Goal: Task Accomplishment & Management: Manage account settings

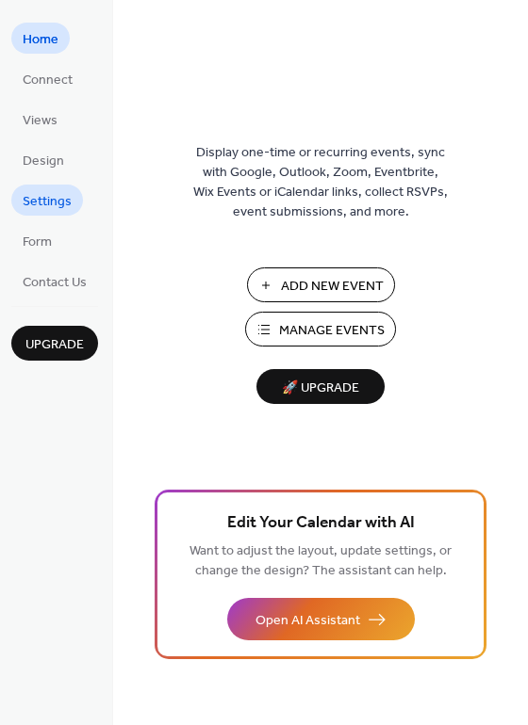
click at [33, 195] on span "Settings" at bounding box center [47, 202] width 49 height 20
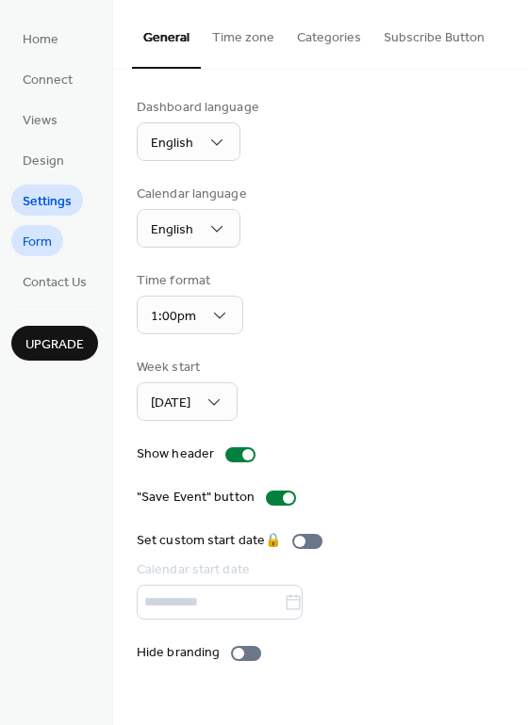
click at [34, 241] on span "Form" at bounding box center [37, 243] width 29 height 20
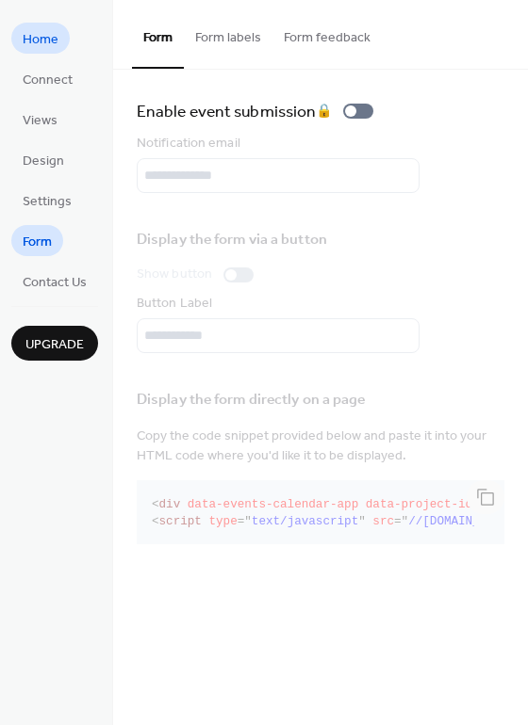
click at [42, 37] on span "Home" at bounding box center [41, 40] width 36 height 20
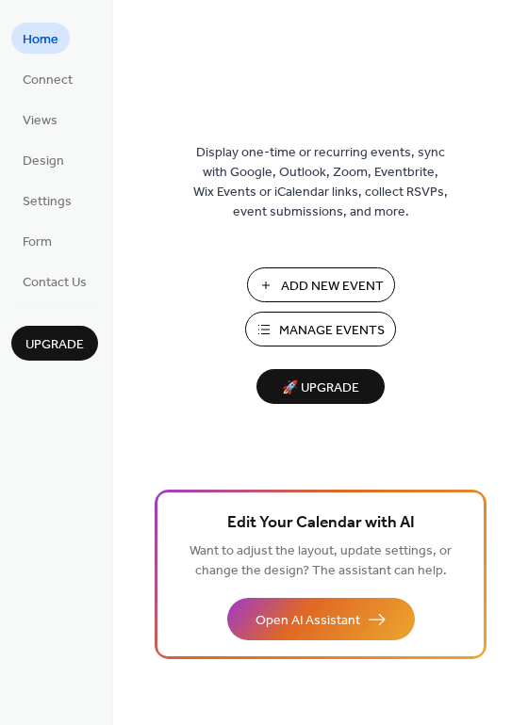
click at [287, 335] on span "Manage Events" at bounding box center [332, 331] width 106 height 20
click at [45, 121] on span "Views" at bounding box center [40, 121] width 35 height 20
click at [46, 80] on span "Connect" at bounding box center [48, 81] width 50 height 20
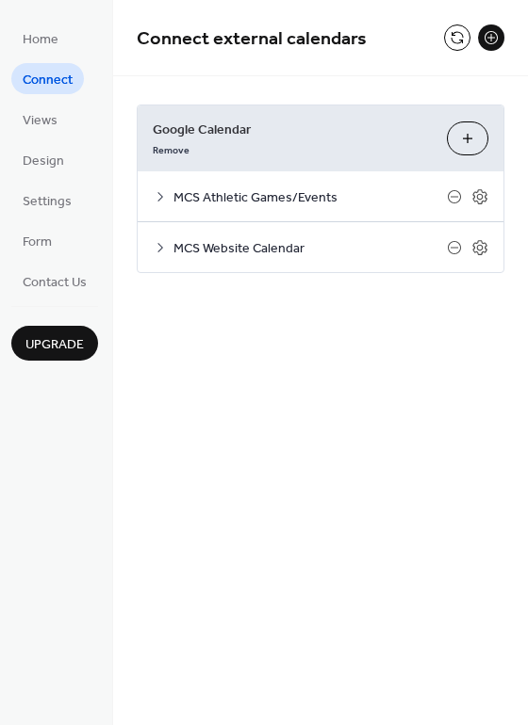
click at [162, 247] on icon at bounding box center [160, 247] width 6 height 9
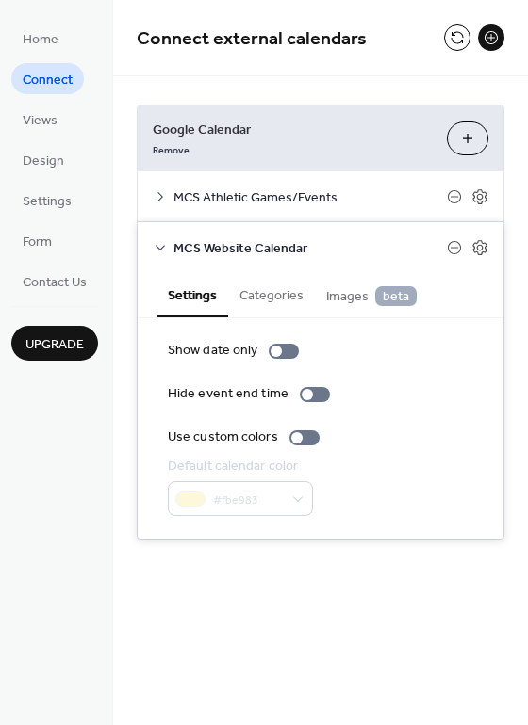
click at [160, 201] on icon at bounding box center [160, 196] width 15 height 15
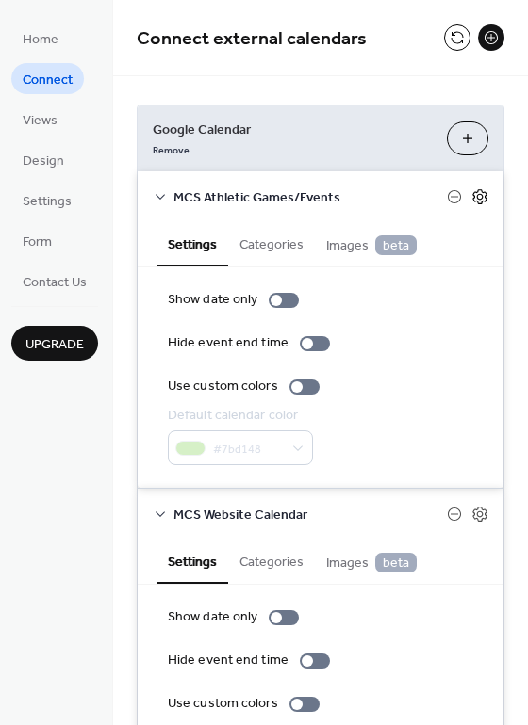
click at [475, 196] on icon at bounding box center [479, 196] width 17 height 17
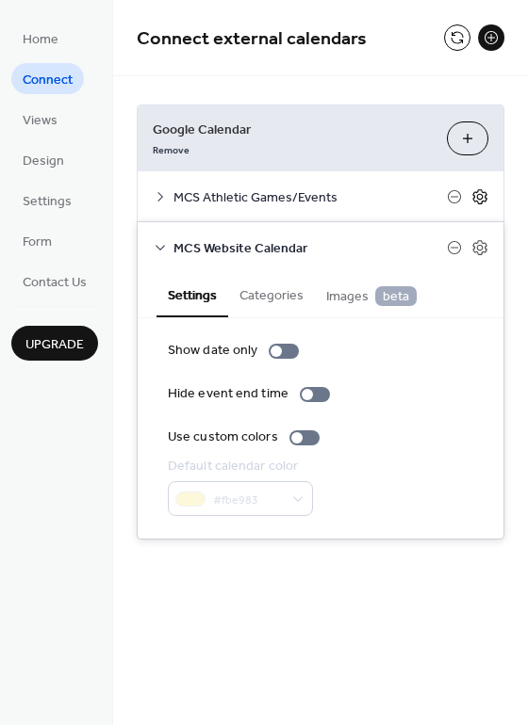
click at [475, 196] on icon at bounding box center [479, 196] width 17 height 17
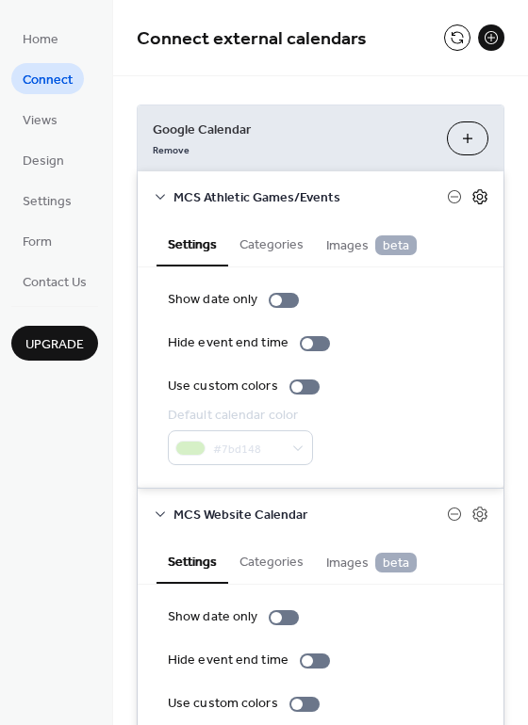
click at [477, 195] on icon at bounding box center [480, 196] width 7 height 7
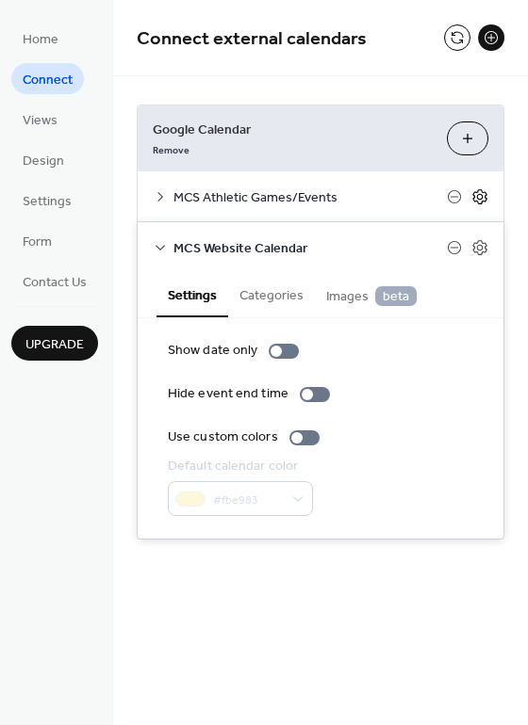
click at [477, 195] on icon at bounding box center [480, 196] width 7 height 7
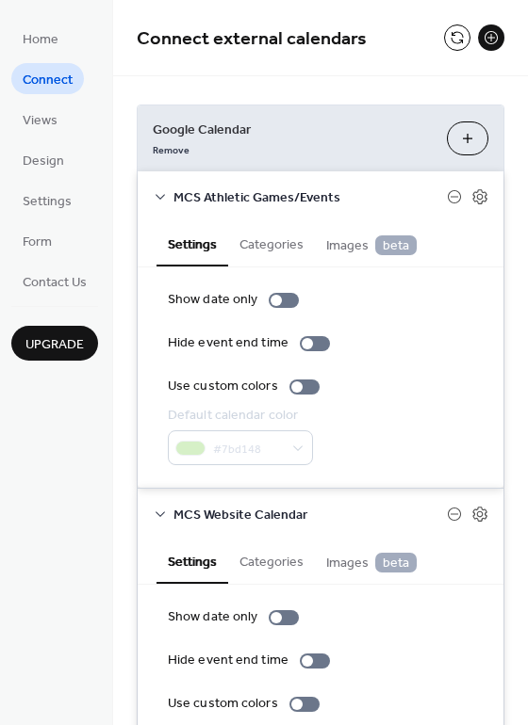
click at [313, 195] on span "MCS Athletic Games/Events" at bounding box center [309, 198] width 273 height 20
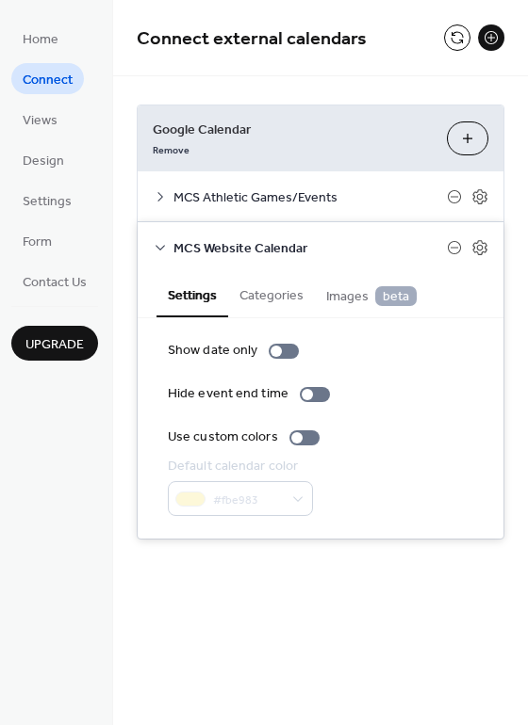
click at [261, 247] on span "MCS Website Calendar" at bounding box center [309, 249] width 273 height 20
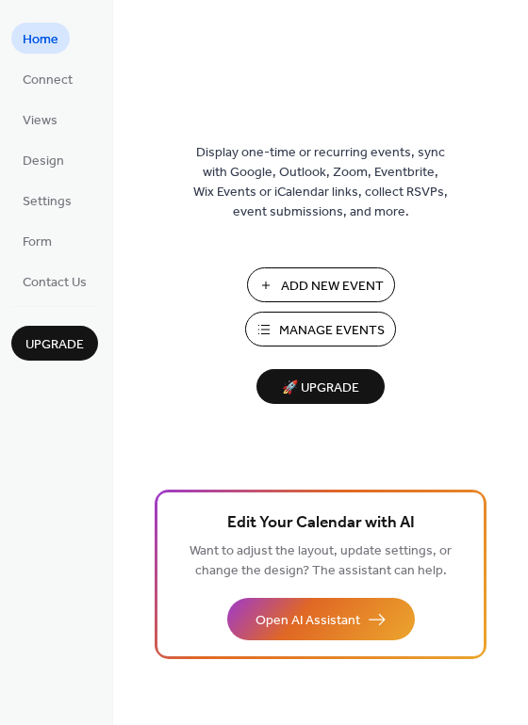
click at [316, 323] on span "Manage Events" at bounding box center [332, 331] width 106 height 20
click at [51, 82] on span "Connect" at bounding box center [48, 81] width 50 height 20
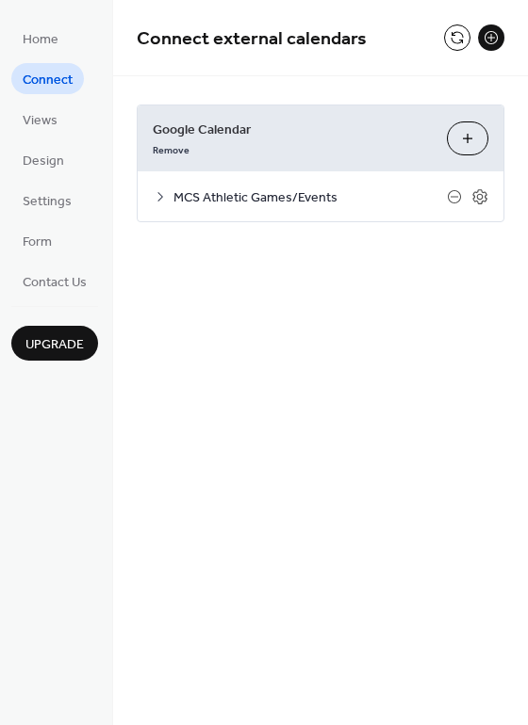
click at [163, 196] on icon at bounding box center [160, 196] width 15 height 15
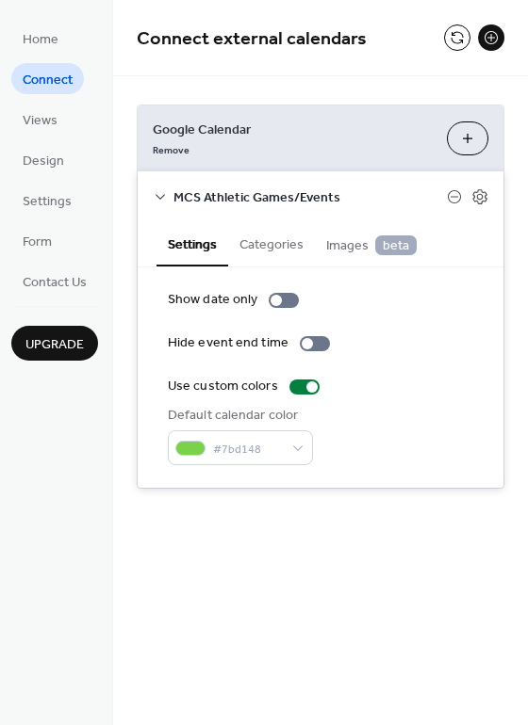
click at [464, 135] on button "Choose Calendars" at bounding box center [467, 139] width 41 height 34
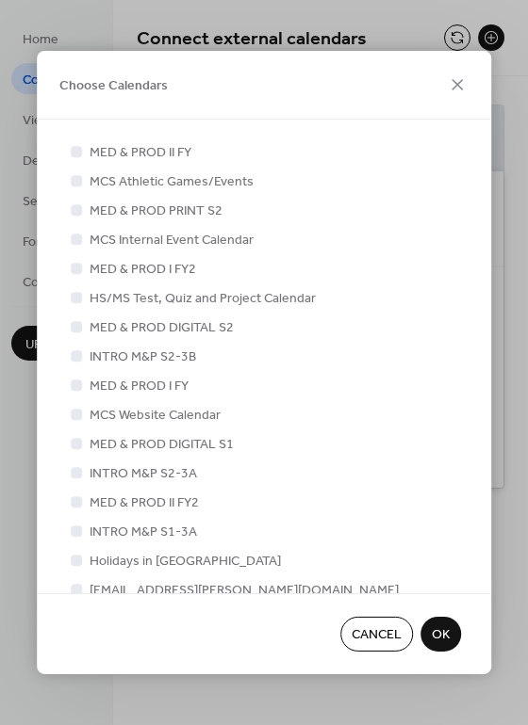
click at [376, 638] on span "Cancel" at bounding box center [376, 637] width 50 height 20
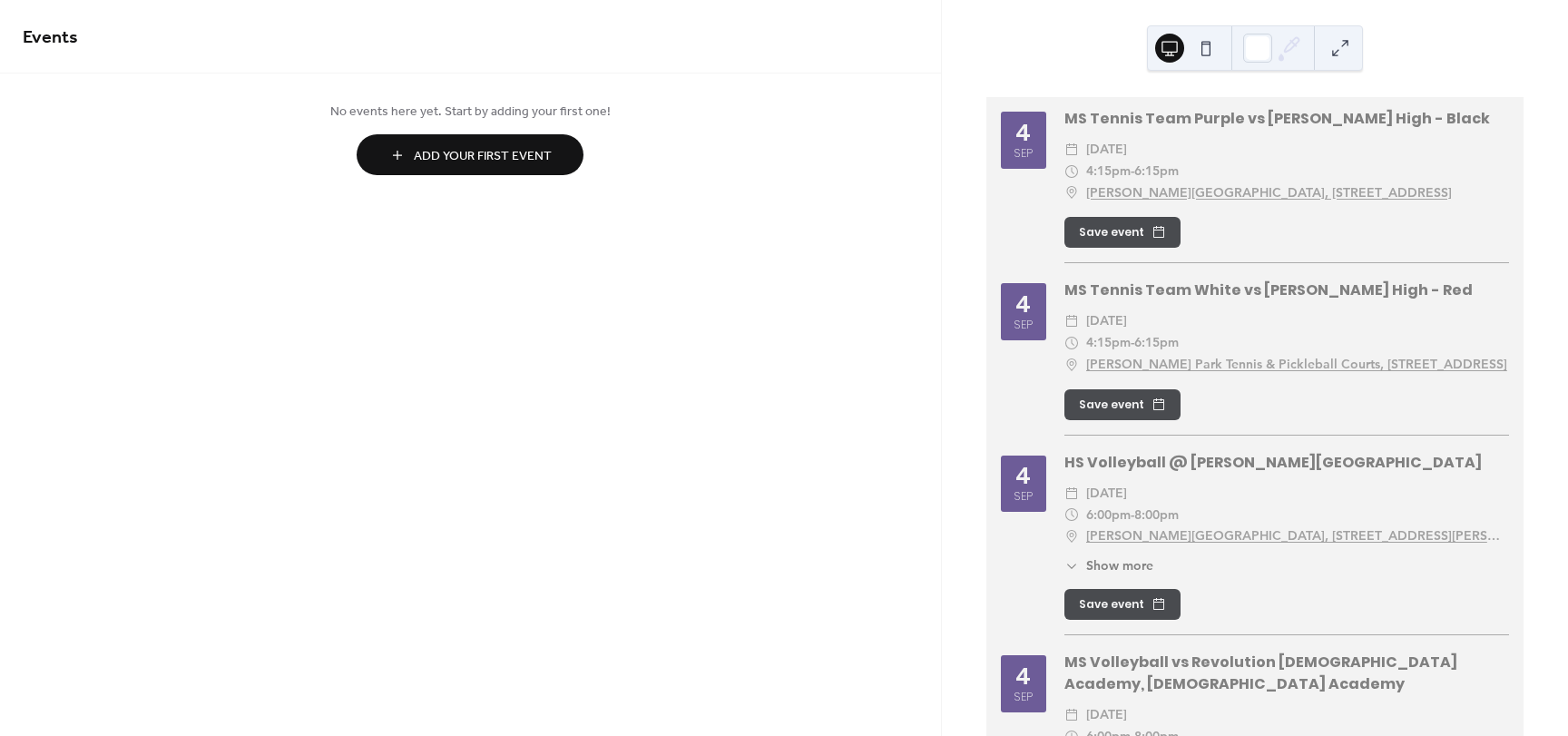
click at [1341, 131] on div "MS Tennis Team Purple vs Maryville Jr. High - Black ​ Thursday, September 4, 20…" at bounding box center [1287, 185] width 445 height 155
drag, startPoint x: 1210, startPoint y: 133, endPoint x: 1118, endPoint y: 123, distance: 92.5
click at [1118, 123] on div "MS Tennis Team Purple vs Maryville Jr. High - Black" at bounding box center [1287, 118] width 445 height 22
click at [447, 151] on span "Add Your First Event" at bounding box center [483, 157] width 138 height 19
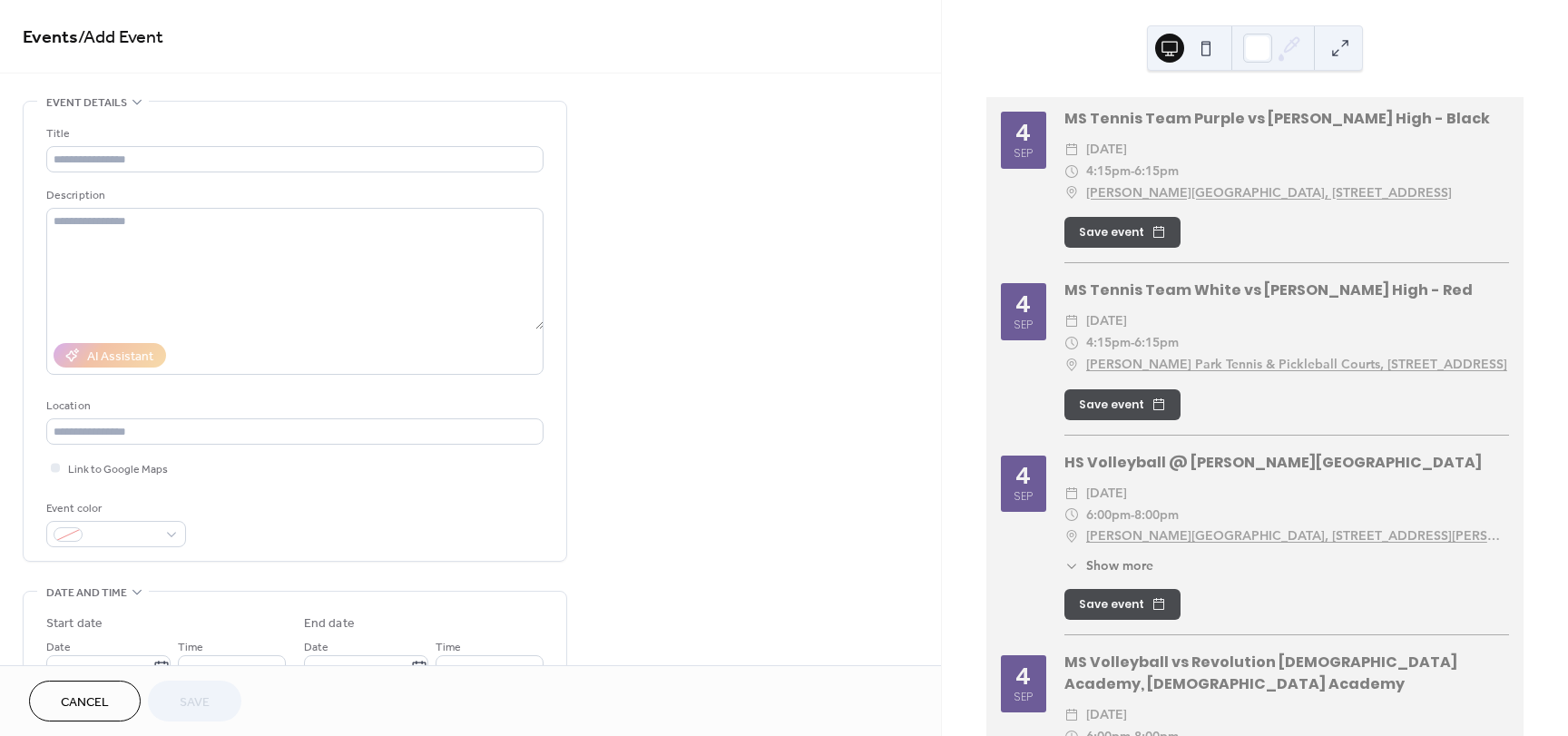
click at [130, 103] on icon at bounding box center [137, 101] width 14 height 14
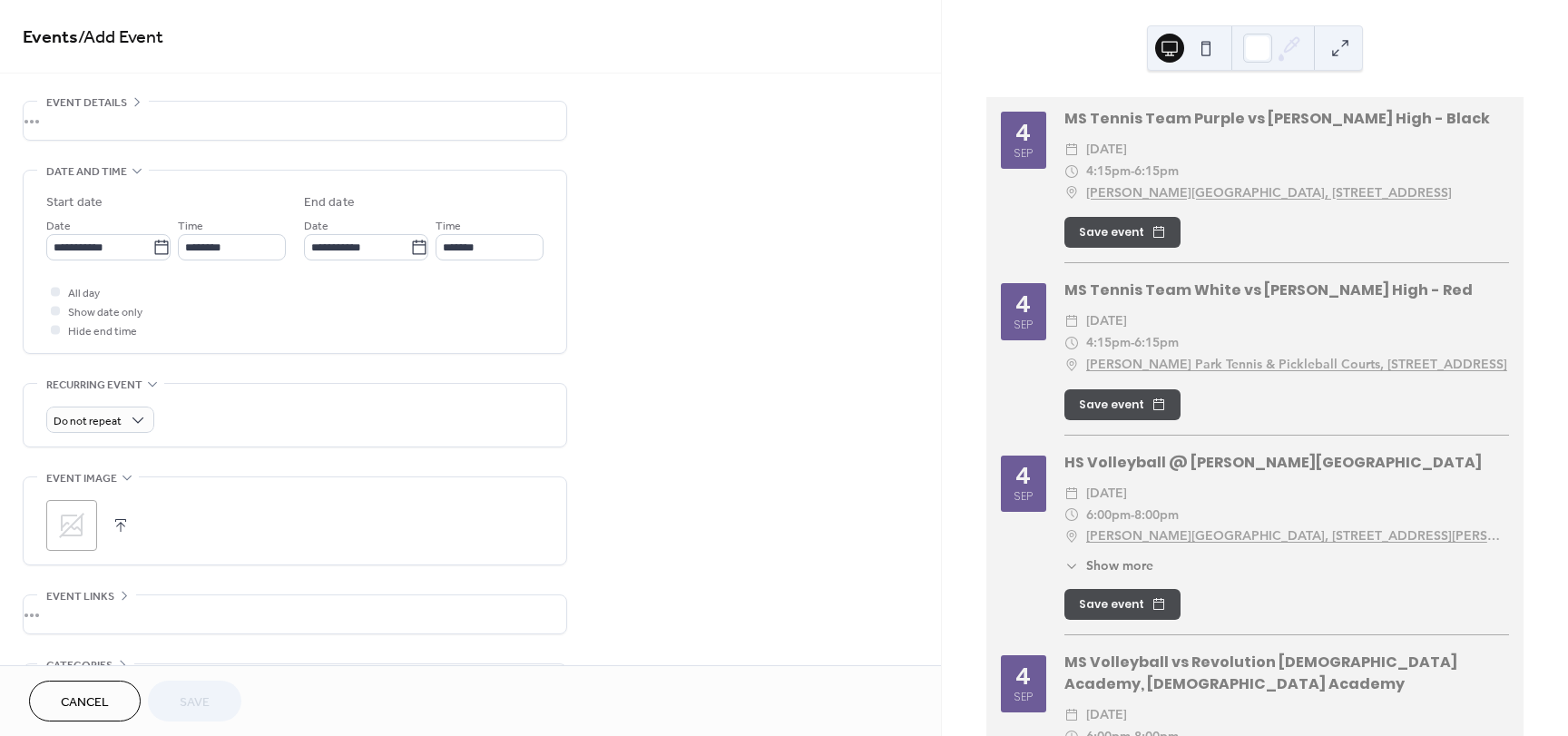
click at [130, 100] on icon at bounding box center [137, 101] width 14 height 14
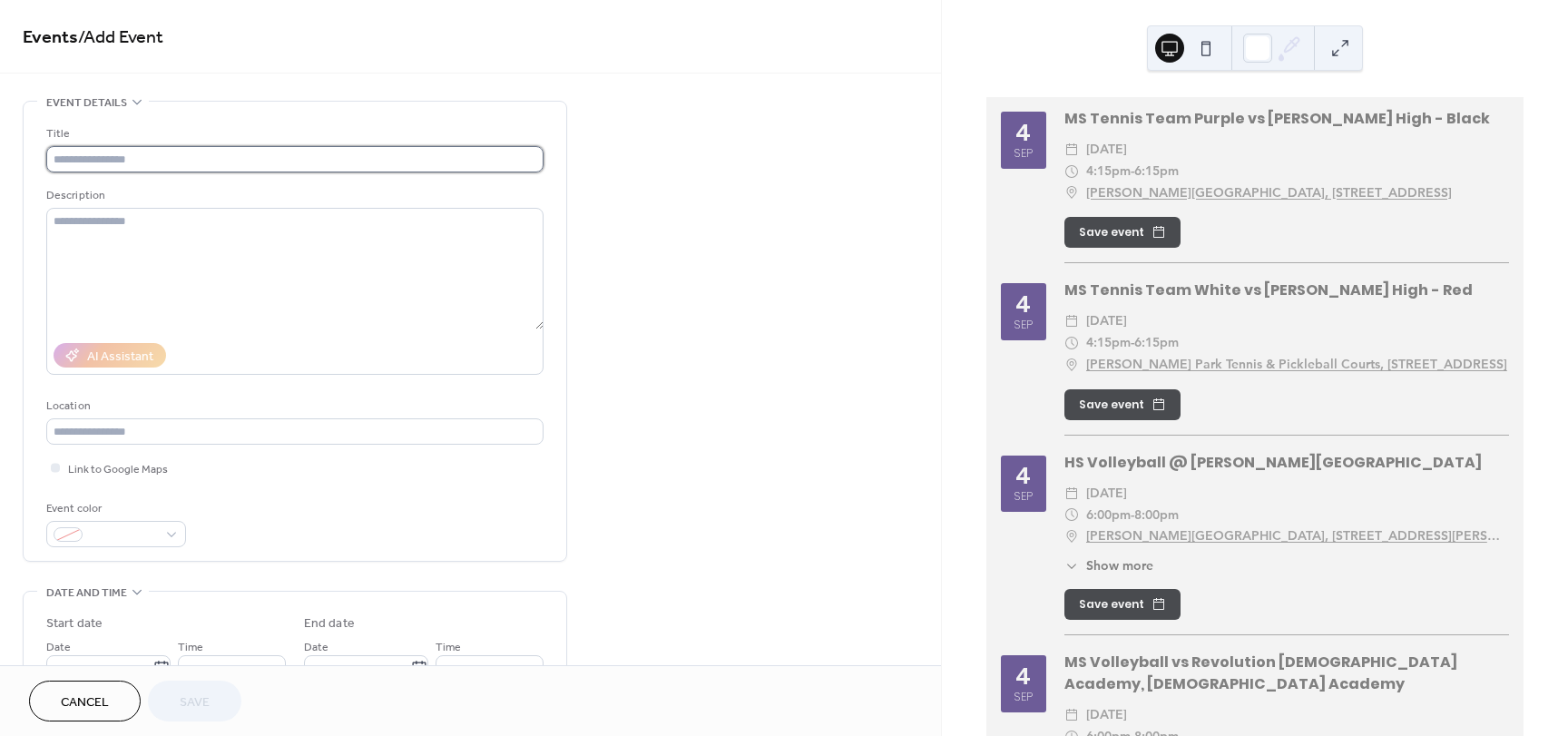
click at [142, 165] on input "text" at bounding box center [295, 159] width 497 height 26
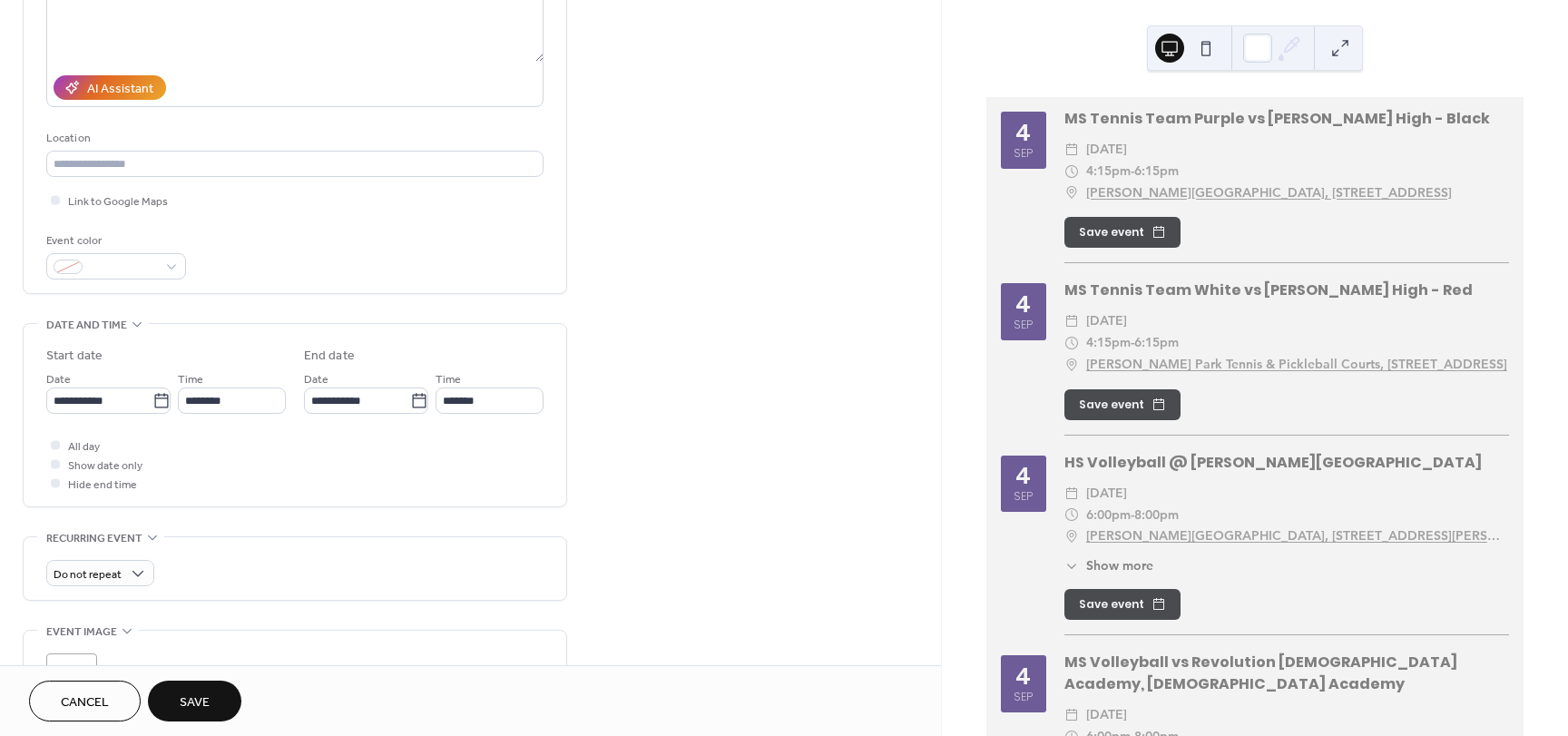
scroll to position [273, 0]
type input "**********"
click at [259, 400] on input "********" at bounding box center [232, 396] width 108 height 26
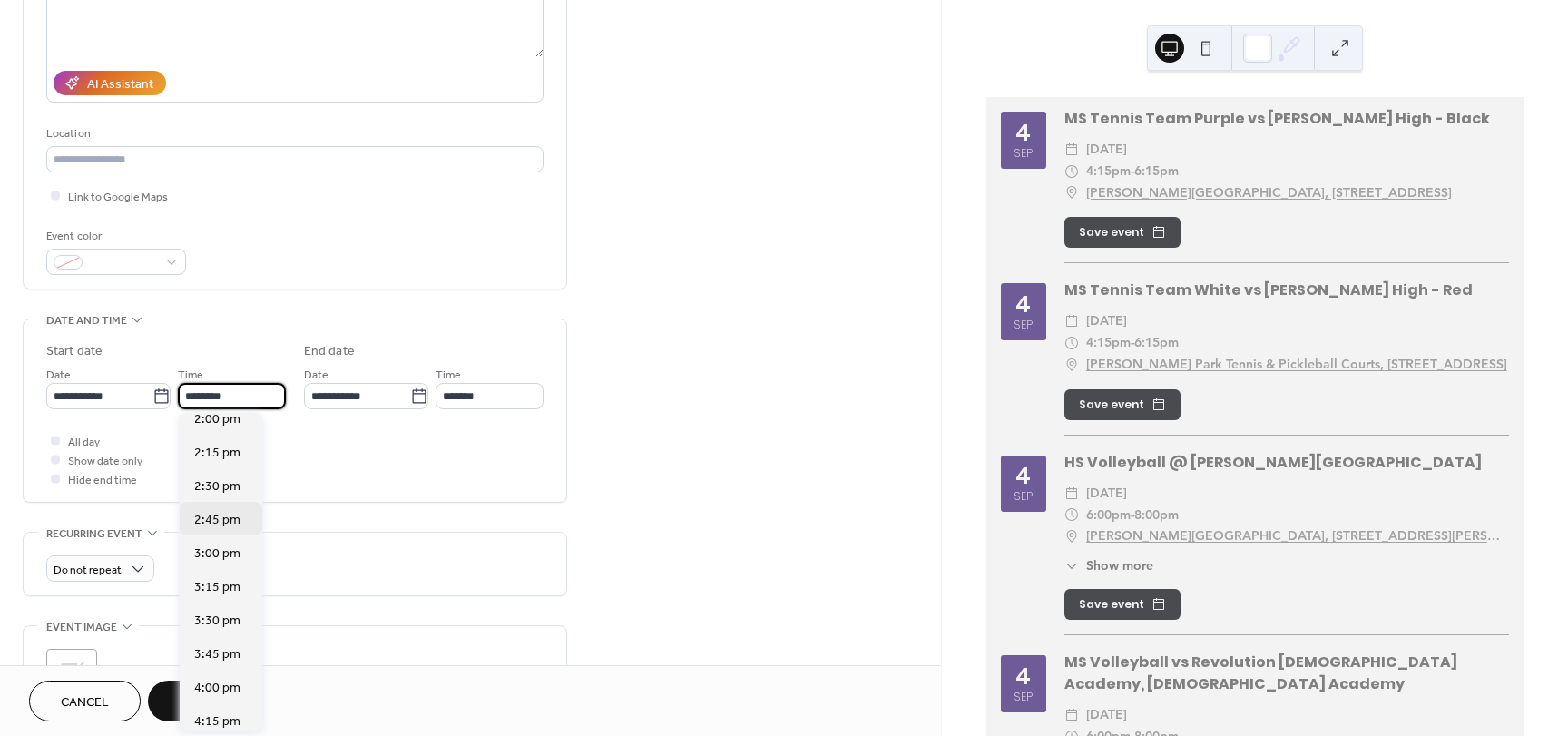
scroll to position [1975, 0]
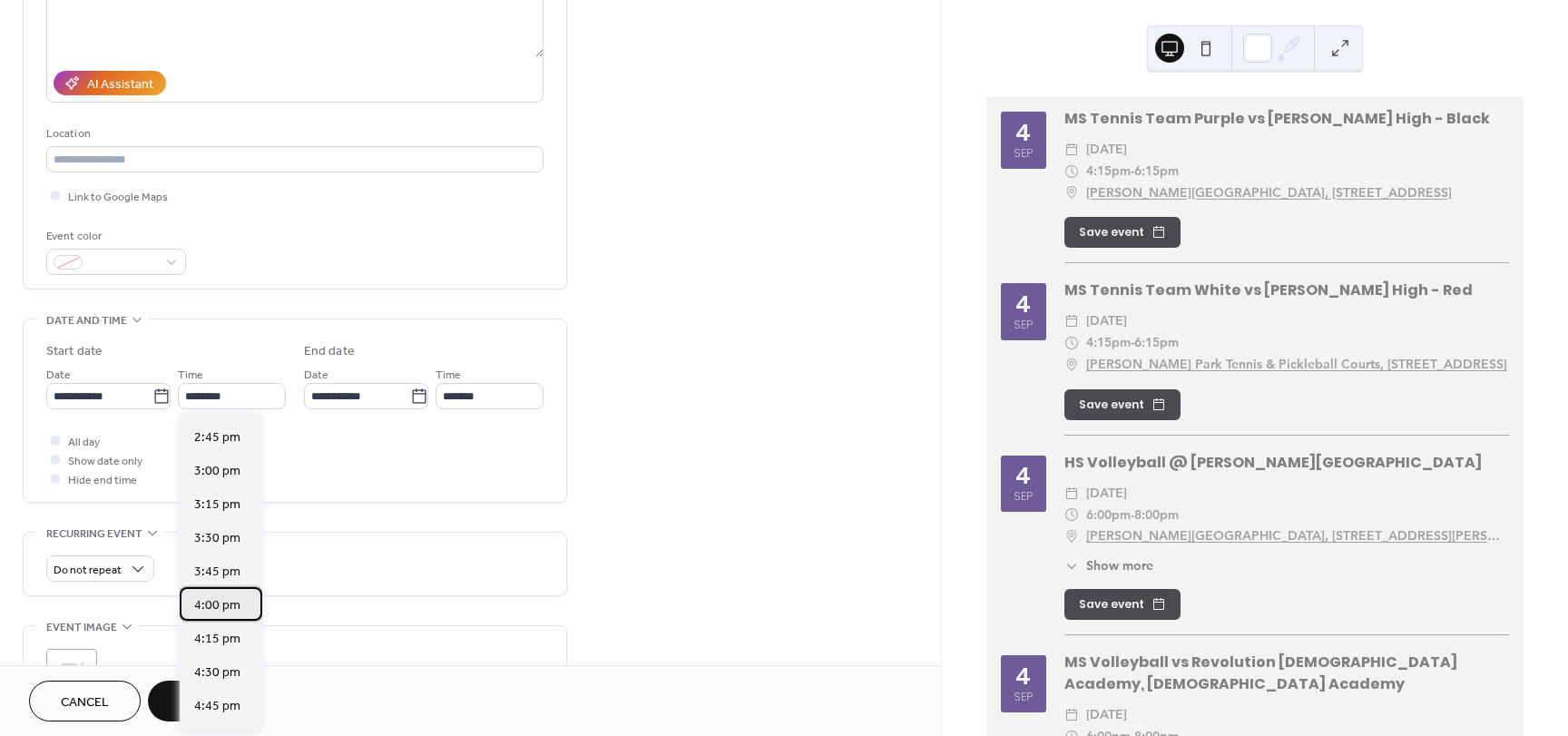
click at [225, 606] on span "4:00 pm" at bounding box center [218, 606] width 46 height 19
type input "*******"
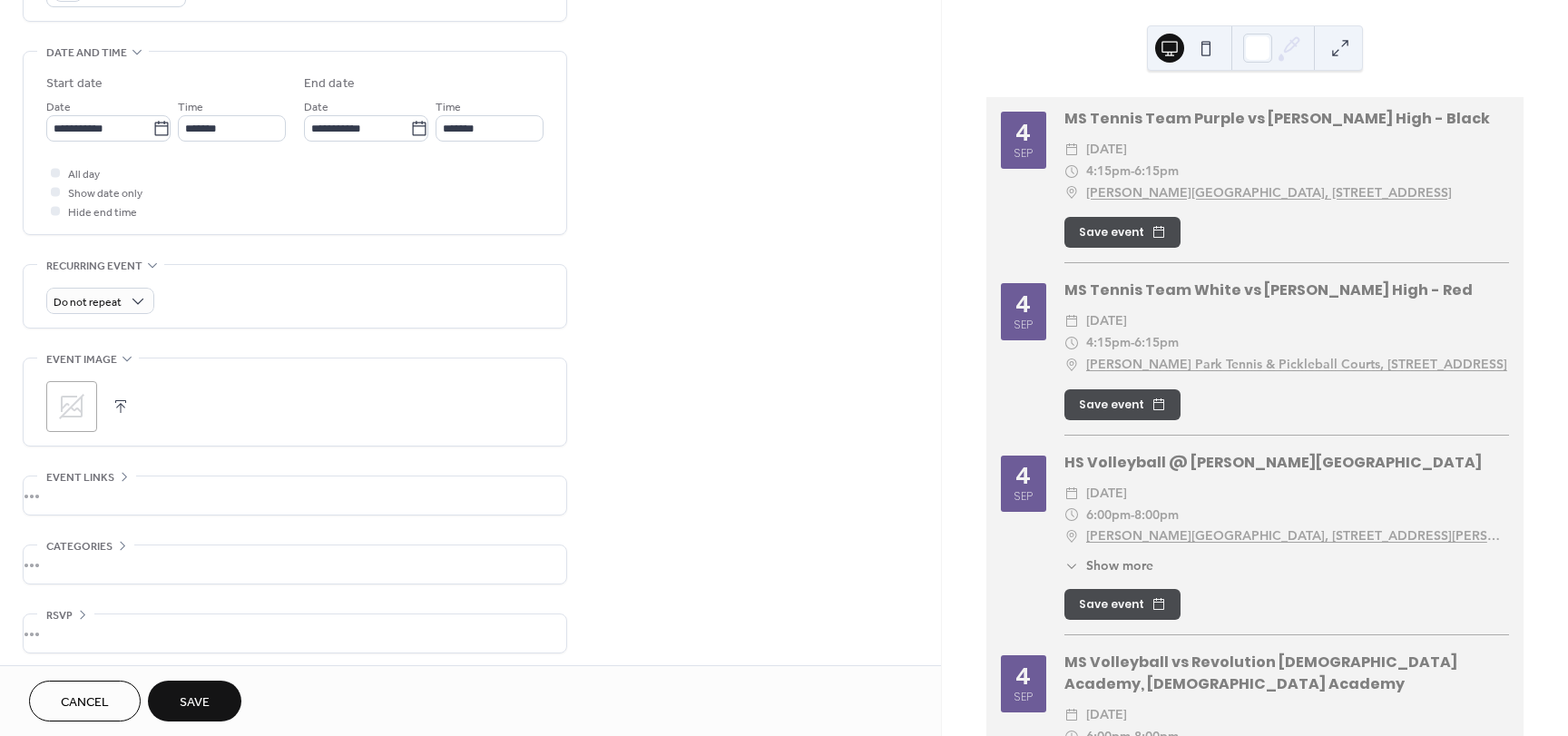
scroll to position [546, 0]
click at [202, 697] on span "Save" at bounding box center [195, 703] width 30 height 19
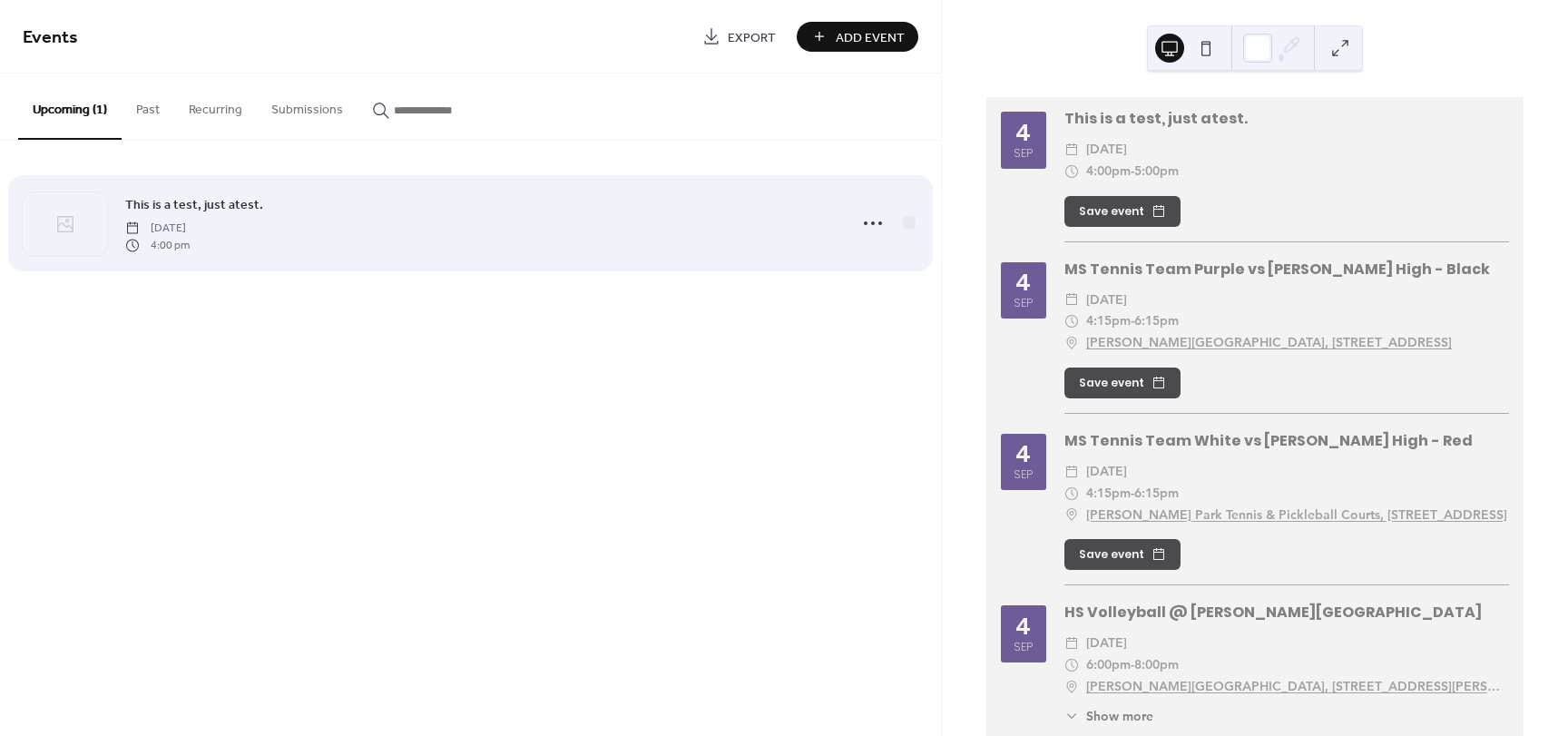
click at [148, 199] on span "This is a test, just atest." at bounding box center [194, 206] width 138 height 19
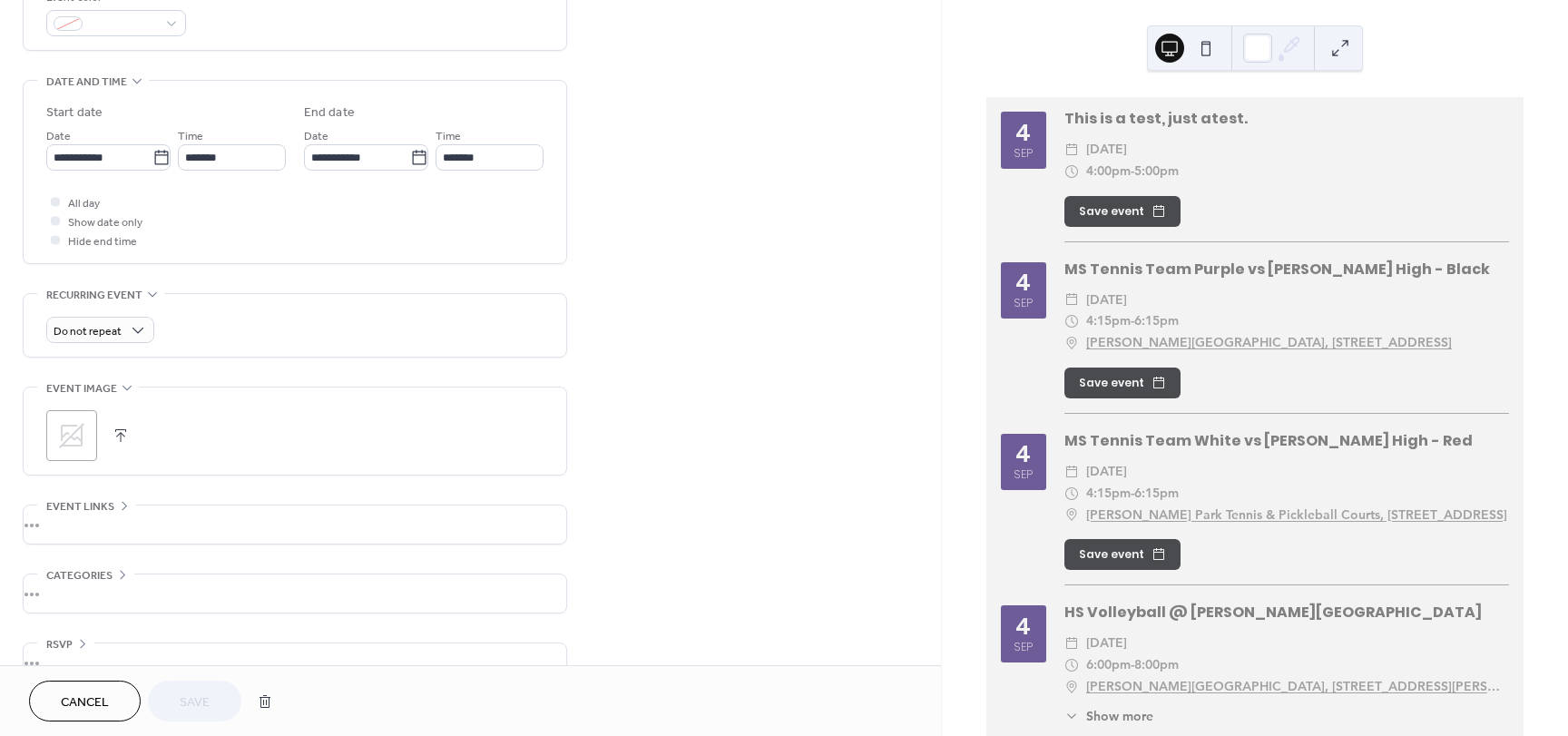
scroll to position [546, 0]
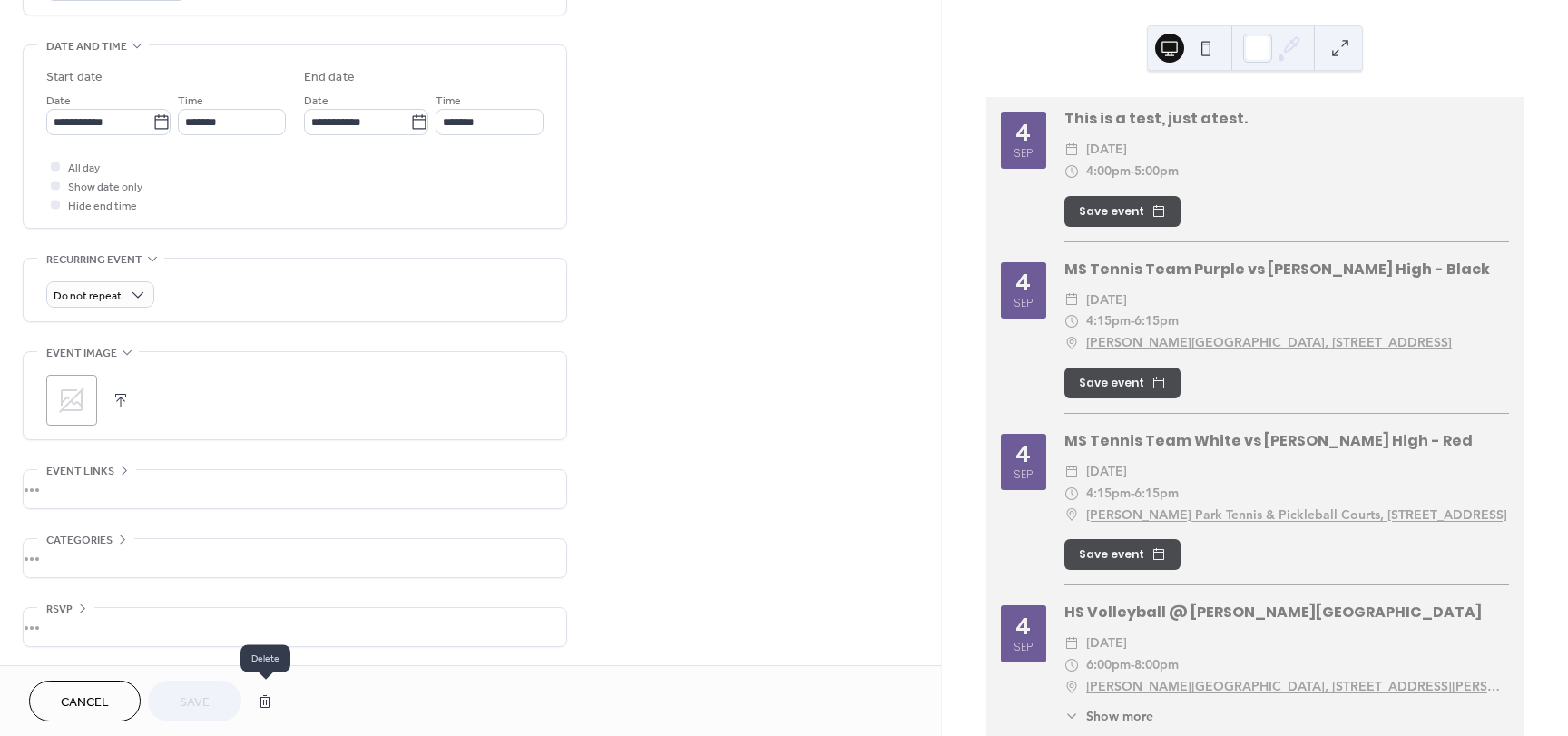
click at [260, 702] on button "button" at bounding box center [265, 701] width 33 height 37
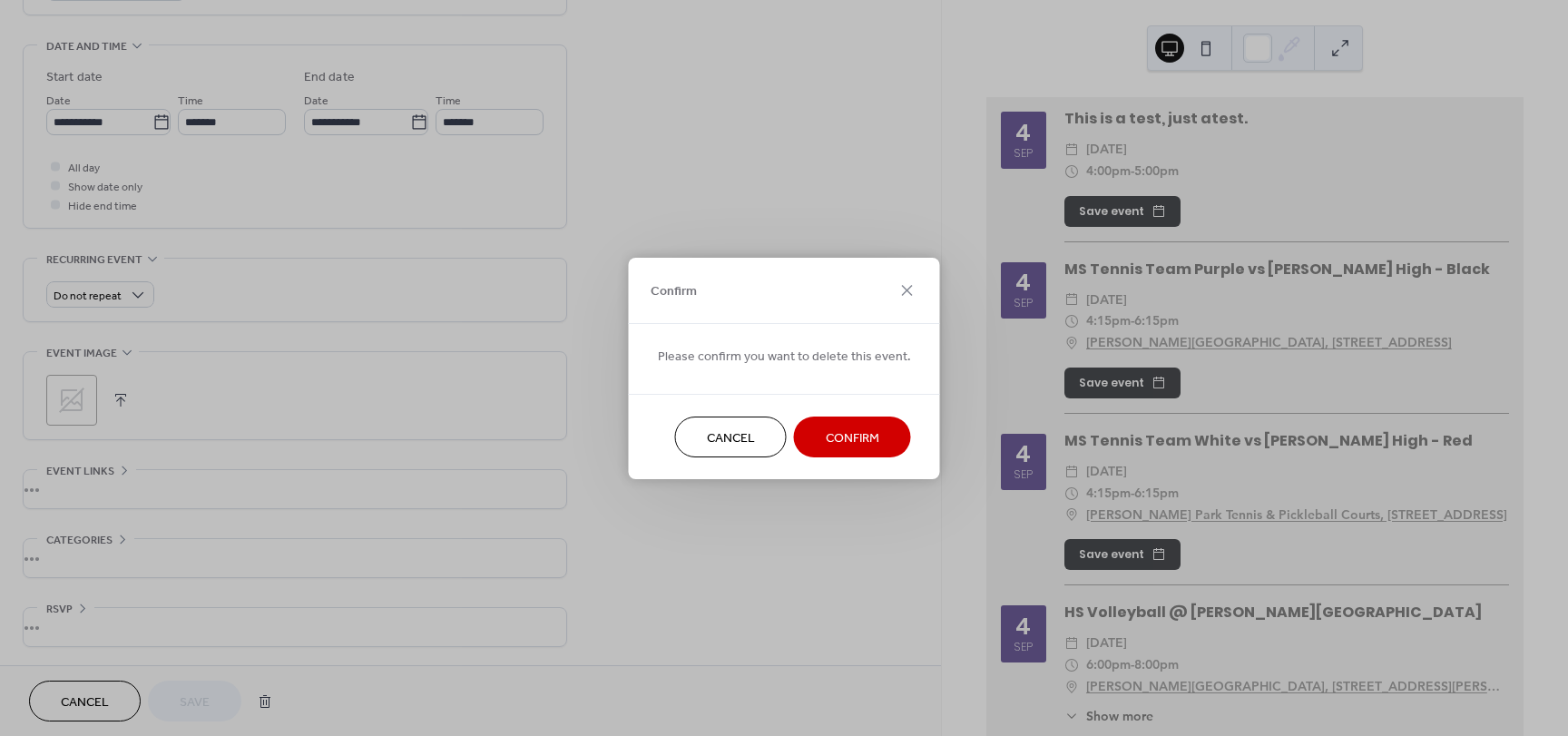
click at [825, 437] on span "Confirm" at bounding box center [852, 438] width 54 height 19
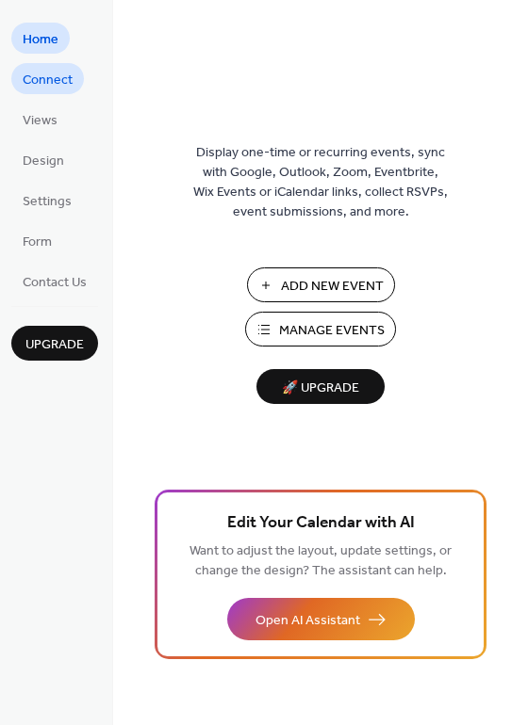
click at [40, 76] on span "Connect" at bounding box center [48, 81] width 50 height 20
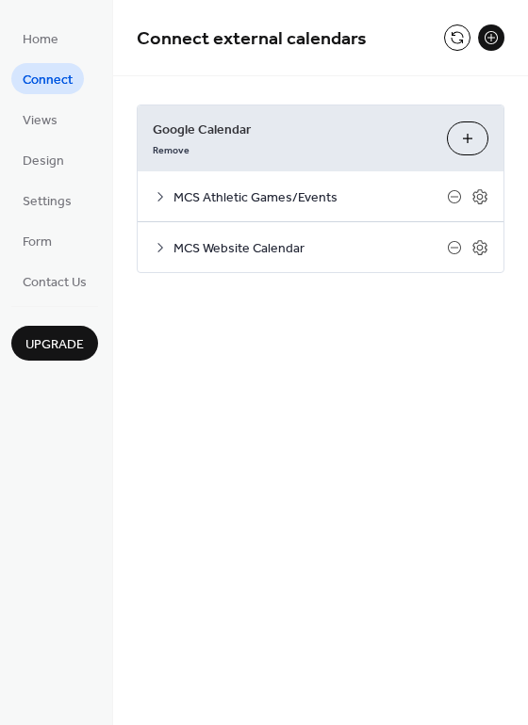
click at [164, 250] on icon at bounding box center [160, 247] width 15 height 15
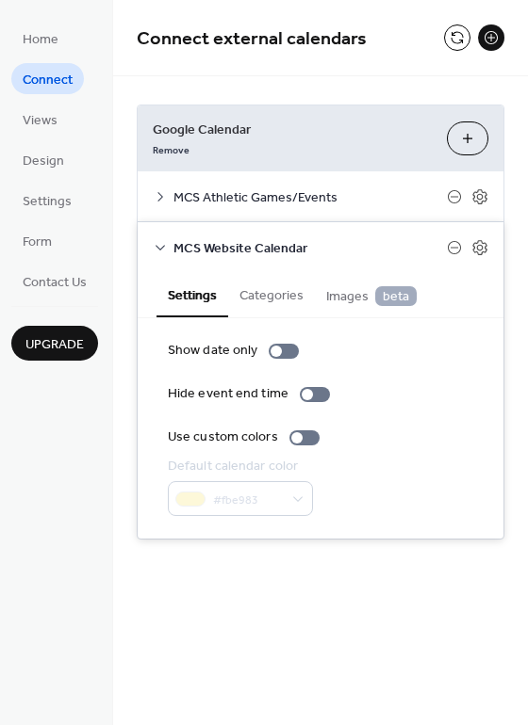
click at [250, 291] on button "Categories" at bounding box center [271, 293] width 87 height 43
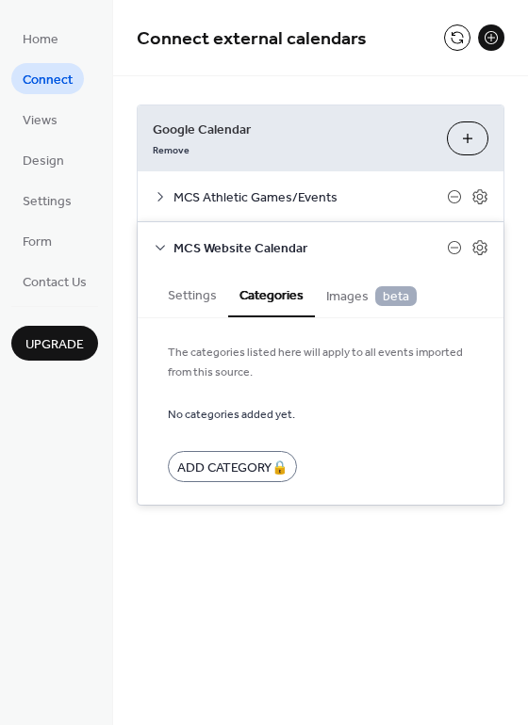
click at [340, 301] on span "Images beta" at bounding box center [371, 296] width 90 height 21
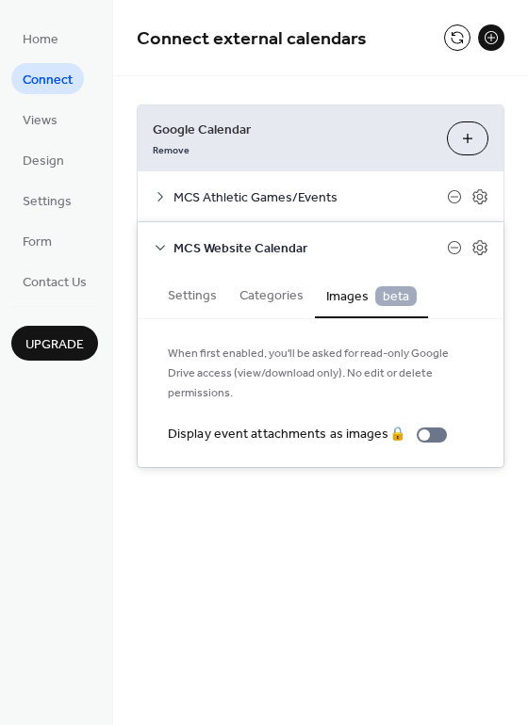
click at [185, 293] on button "Settings" at bounding box center [192, 293] width 72 height 43
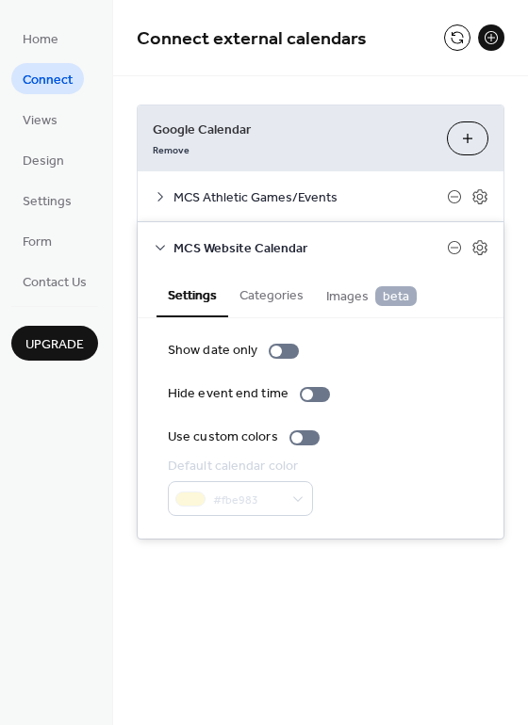
click at [162, 249] on icon at bounding box center [160, 247] width 15 height 15
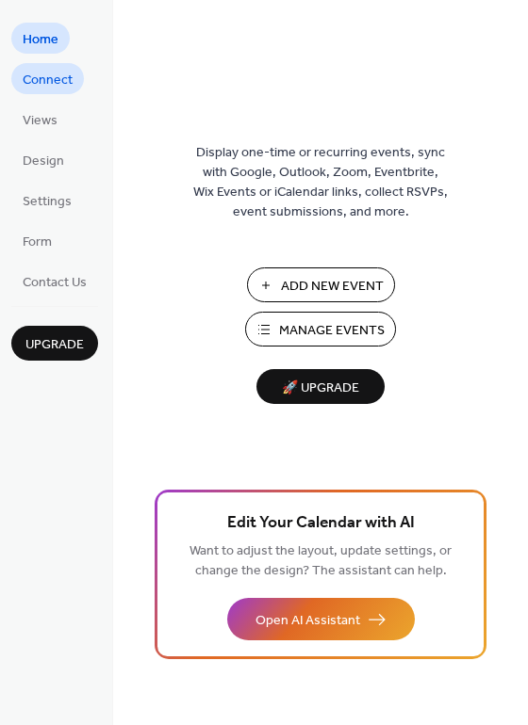
click at [25, 85] on span "Connect" at bounding box center [48, 81] width 50 height 20
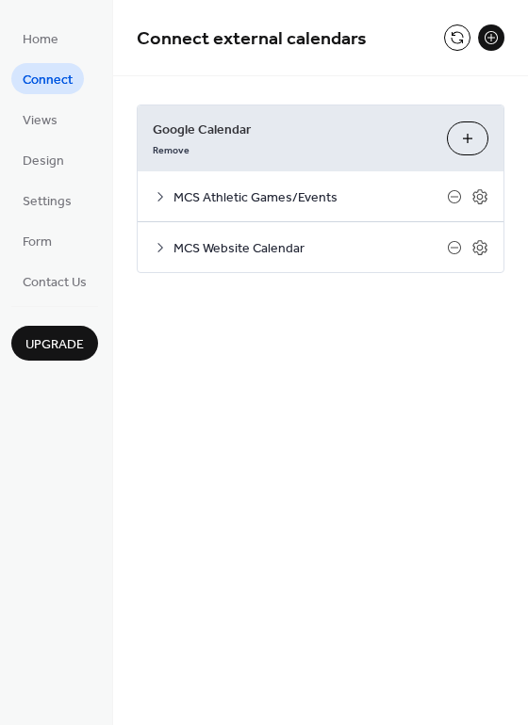
click at [236, 243] on span "MCS Website Calendar" at bounding box center [309, 249] width 273 height 20
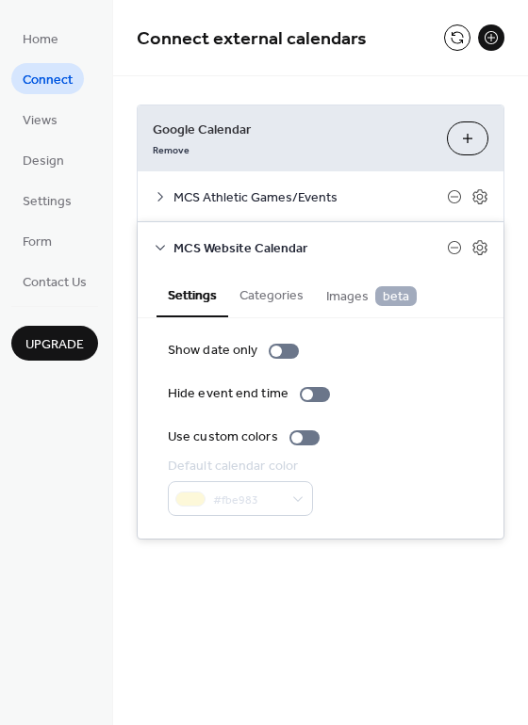
click at [252, 247] on span "MCS Website Calendar" at bounding box center [309, 249] width 273 height 20
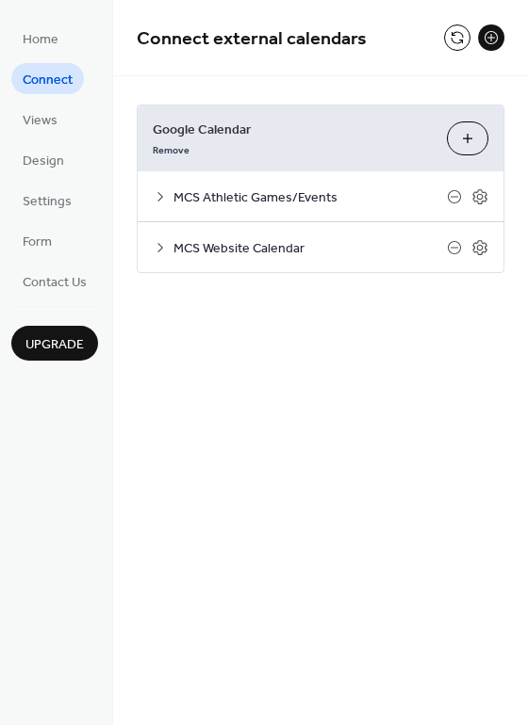
click at [262, 200] on span "MCS Athletic Games/Events" at bounding box center [309, 198] width 273 height 20
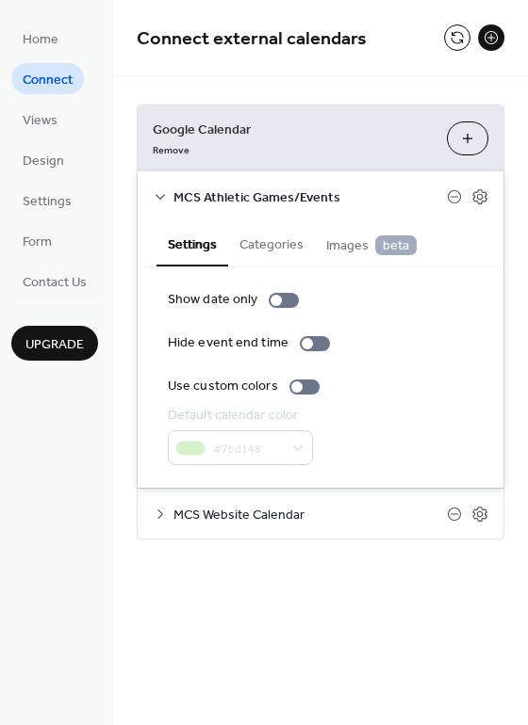
click at [262, 200] on span "MCS Athletic Games/Events" at bounding box center [309, 198] width 273 height 20
